Goal: Entertainment & Leisure: Browse casually

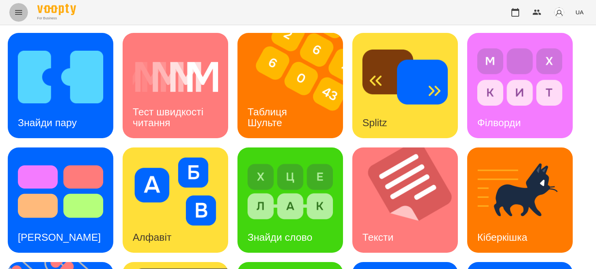
click at [21, 10] on icon "Menu" at bounding box center [18, 12] width 7 height 5
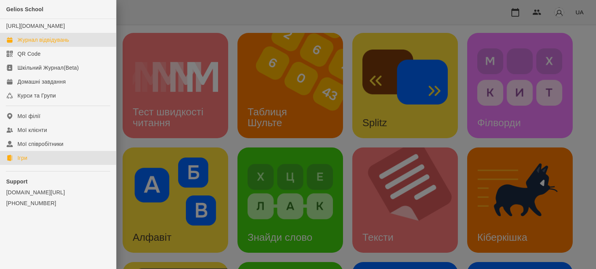
click at [40, 44] on div "Журнал відвідувань" at bounding box center [43, 40] width 52 height 8
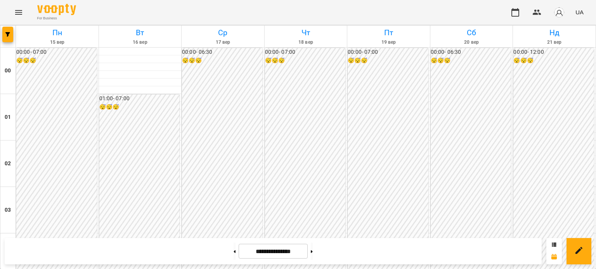
click at [19, 12] on icon "Menu" at bounding box center [18, 12] width 7 height 5
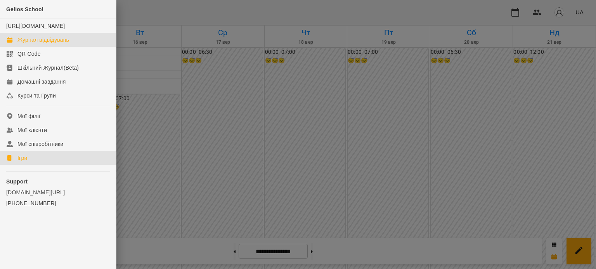
click at [29, 165] on link "Ігри" at bounding box center [58, 158] width 116 height 14
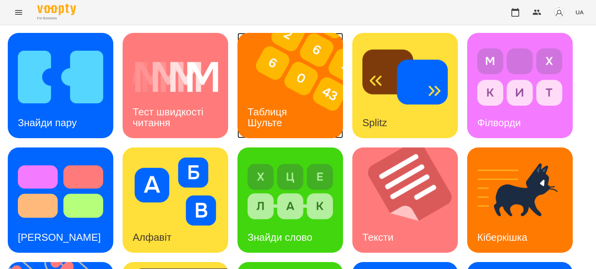
click at [289, 105] on div "Таблиця Шульте" at bounding box center [268, 117] width 62 height 41
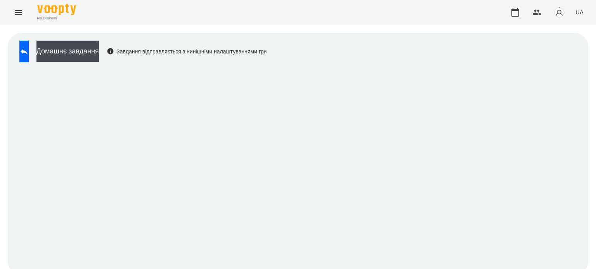
scroll to position [6, 0]
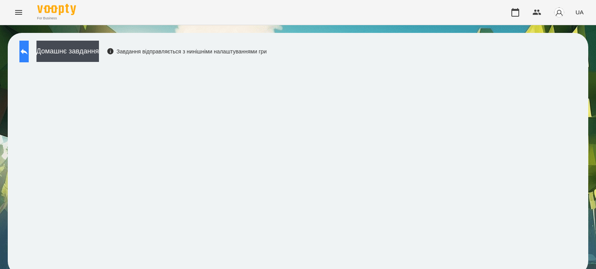
click at [28, 47] on icon at bounding box center [23, 51] width 9 height 9
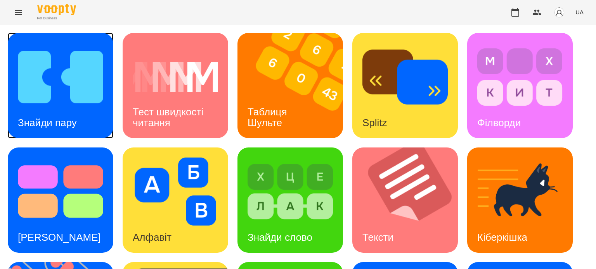
click at [47, 108] on div "Знайди пару" at bounding box center [47, 123] width 79 height 31
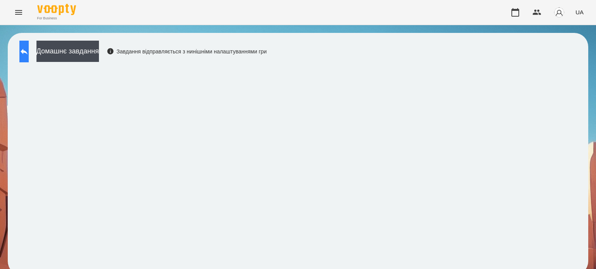
click at [28, 54] on icon at bounding box center [23, 51] width 9 height 9
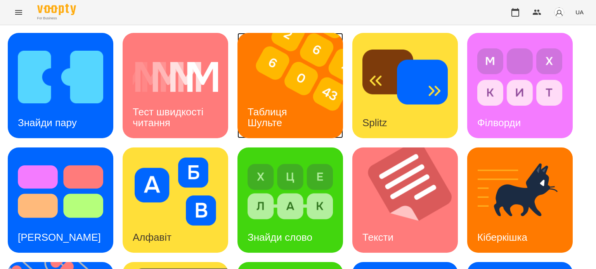
click at [275, 96] on img at bounding box center [294, 85] width 115 height 105
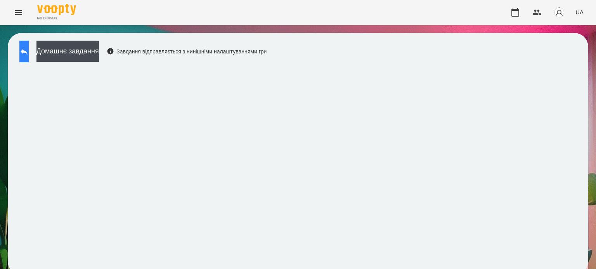
click at [27, 52] on icon at bounding box center [23, 51] width 9 height 9
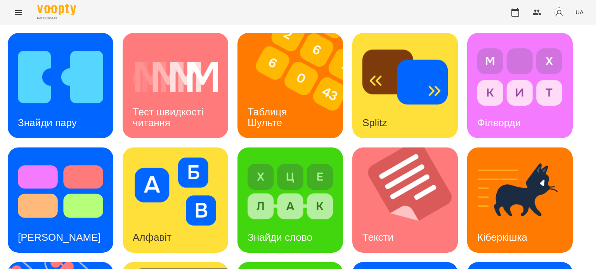
scroll to position [221, 0]
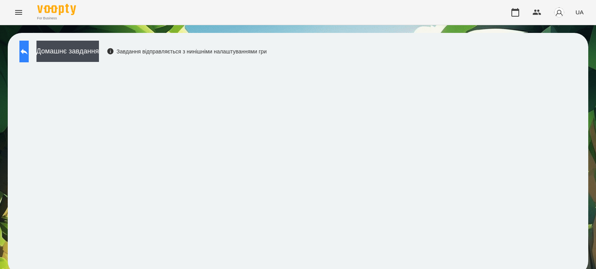
click at [29, 53] on icon at bounding box center [23, 51] width 9 height 9
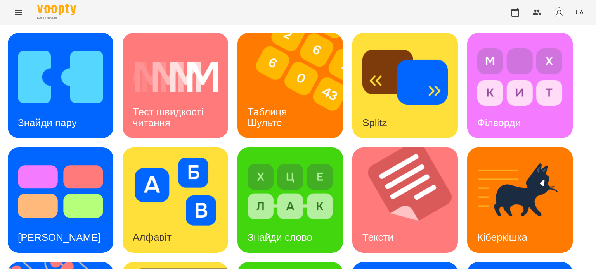
scroll to position [221, 0]
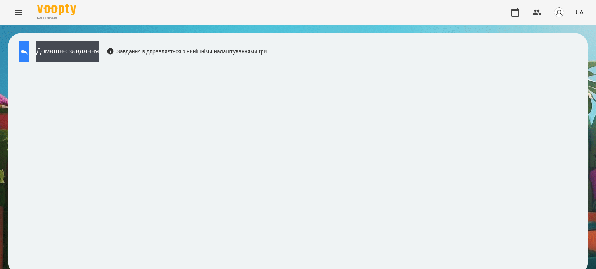
click at [28, 52] on icon at bounding box center [24, 52] width 7 height 6
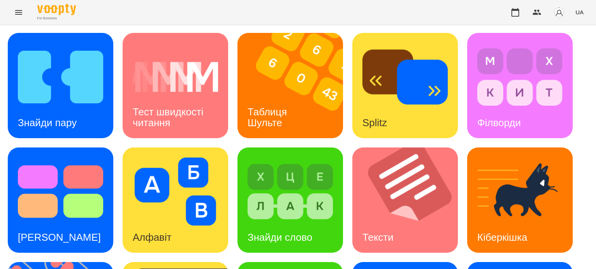
scroll to position [194, 0]
